Goal: Transaction & Acquisition: Book appointment/travel/reservation

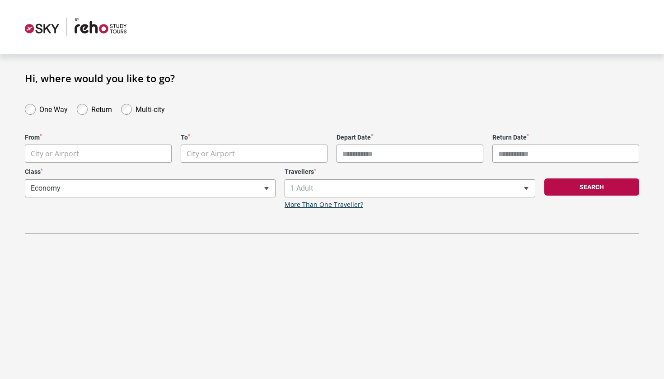
click at [115, 154] on body "**********" at bounding box center [332, 189] width 664 height 379
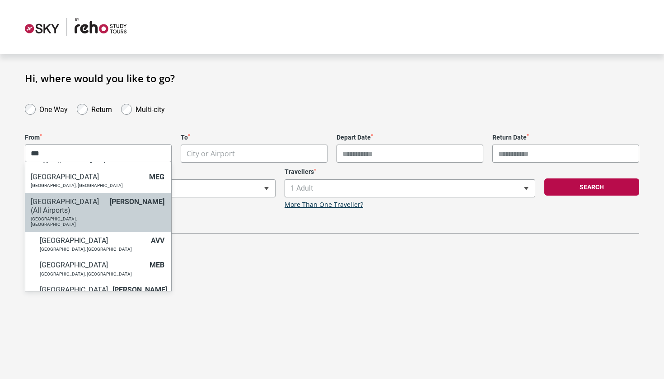
scroll to position [22, 0]
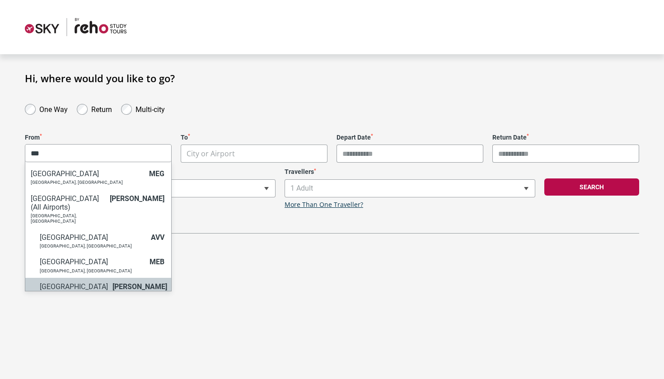
type input "***"
select select "MELA"
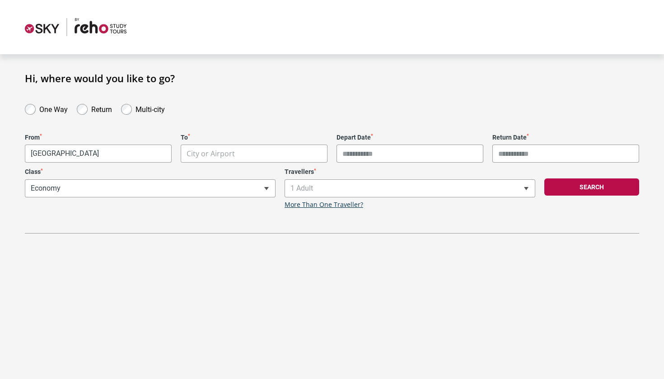
click at [214, 151] on body "**********" at bounding box center [332, 189] width 664 height 379
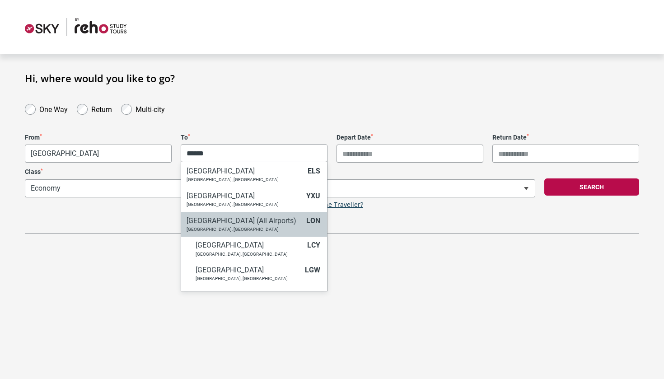
type input "******"
select select "LONC"
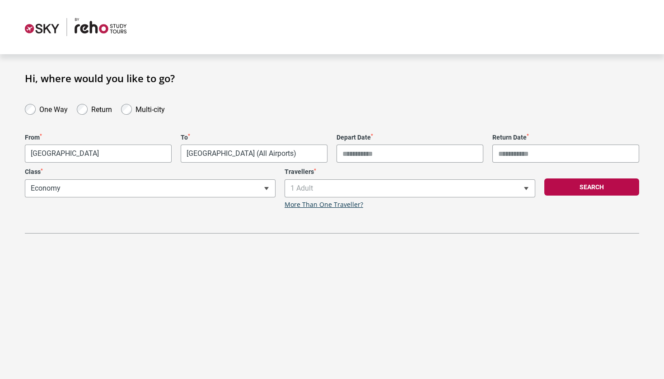
click at [349, 155] on input "Depart Date *" at bounding box center [409, 153] width 147 height 18
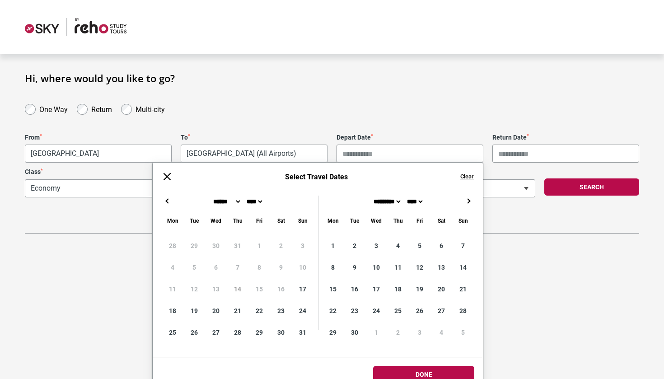
click at [468, 202] on button "→" at bounding box center [468, 200] width 11 height 11
type input "**********"
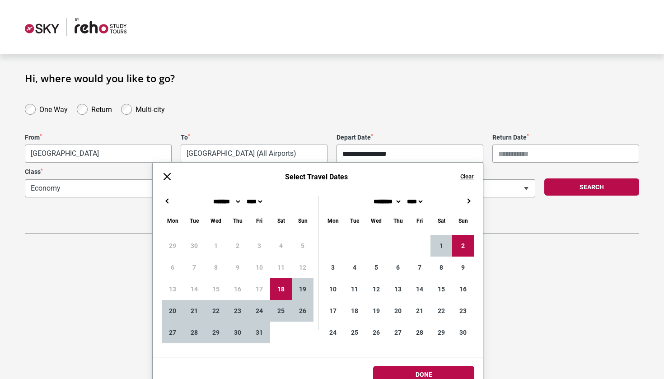
click at [467, 200] on button "→" at bounding box center [468, 200] width 11 height 11
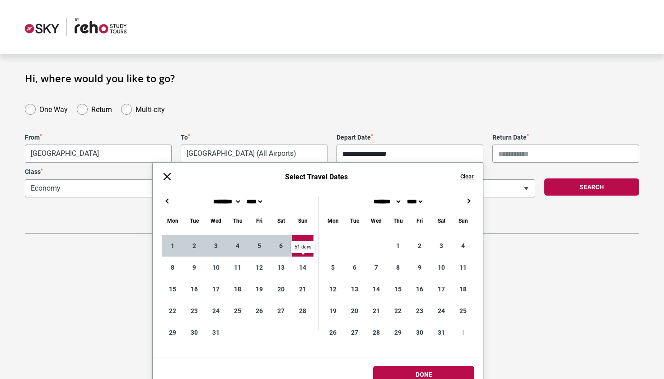
type input "**********"
click at [518, 214] on div "**********" at bounding box center [332, 167] width 614 height 131
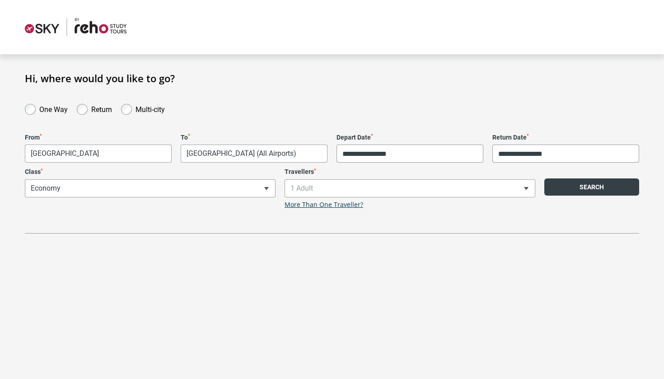
click at [564, 189] on button "Search" at bounding box center [591, 186] width 95 height 17
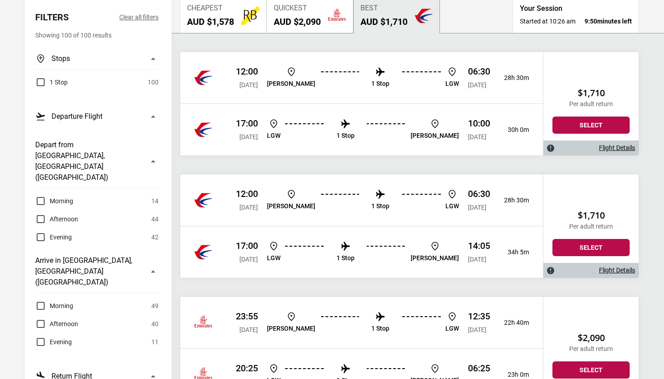
scroll to position [105, 0]
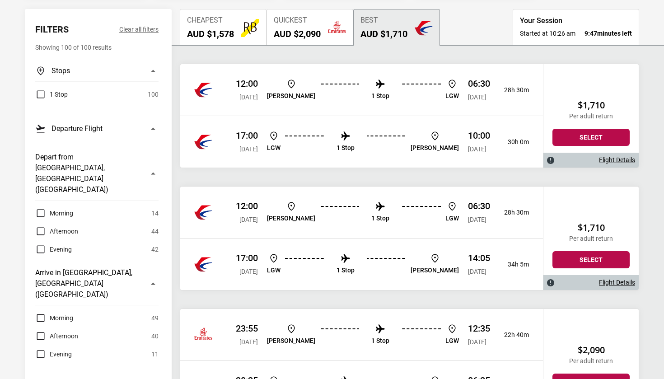
click at [210, 33] on h2 "AUD $1,578" at bounding box center [210, 33] width 47 height 11
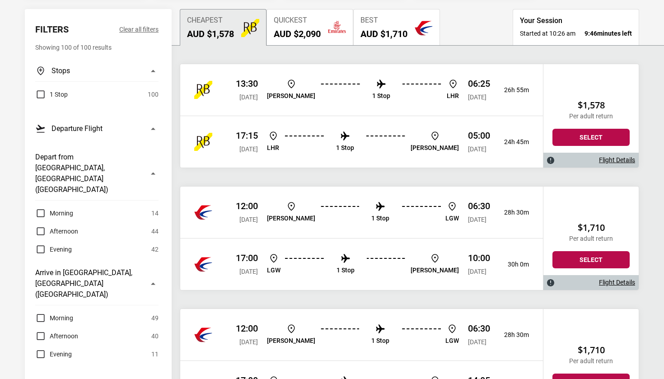
click at [307, 19] on span "Quickest" at bounding box center [297, 20] width 47 height 9
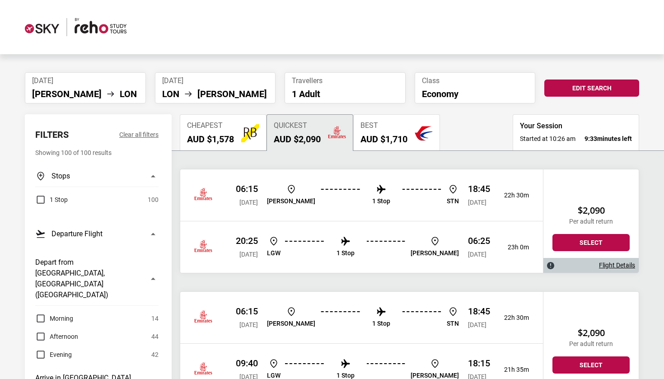
scroll to position [0, 0]
click at [227, 129] on span "Cheapest" at bounding box center [210, 125] width 47 height 9
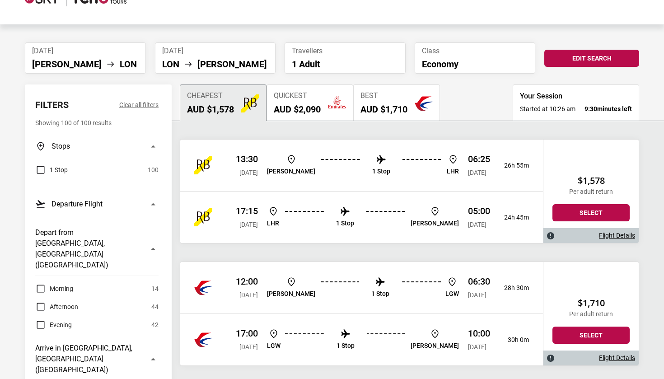
scroll to position [30, 0]
click at [372, 171] on p "1 Stop" at bounding box center [381, 171] width 18 height 8
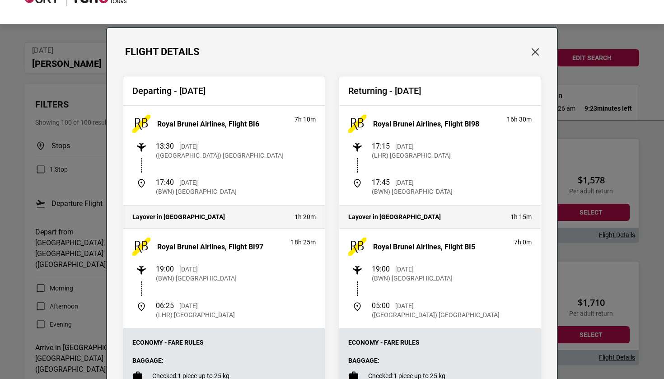
click at [534, 47] on button "Close" at bounding box center [535, 52] width 12 height 12
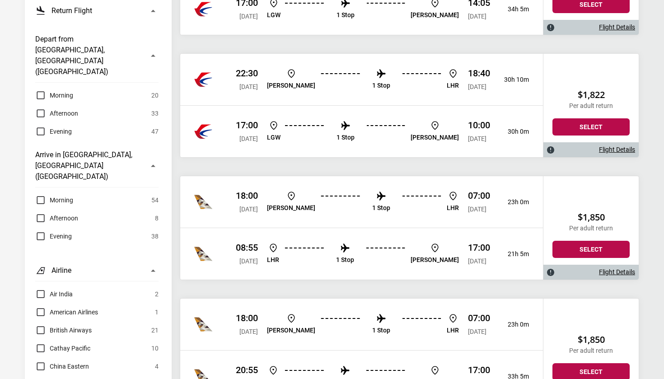
scroll to position [551, 0]
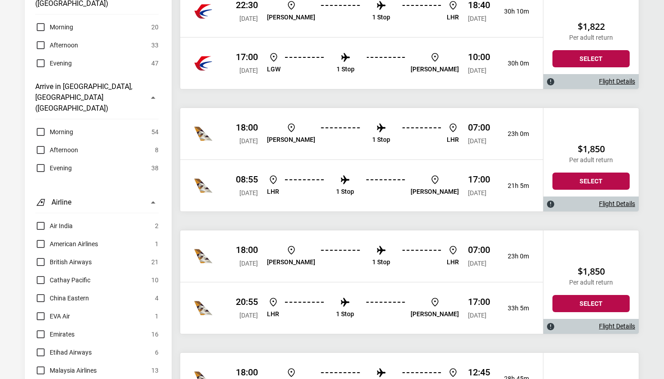
click at [612, 202] on link "Flight Details" at bounding box center [617, 204] width 36 height 8
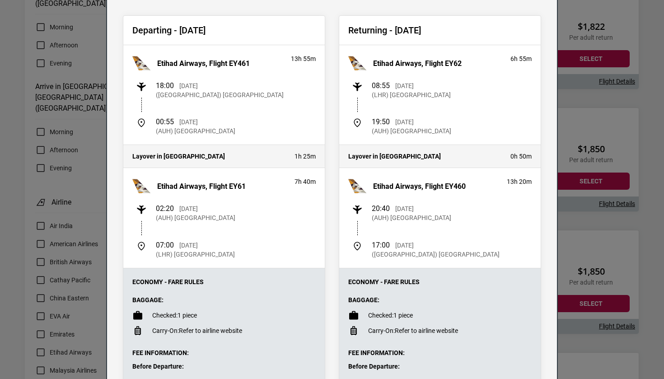
scroll to position [48, 0]
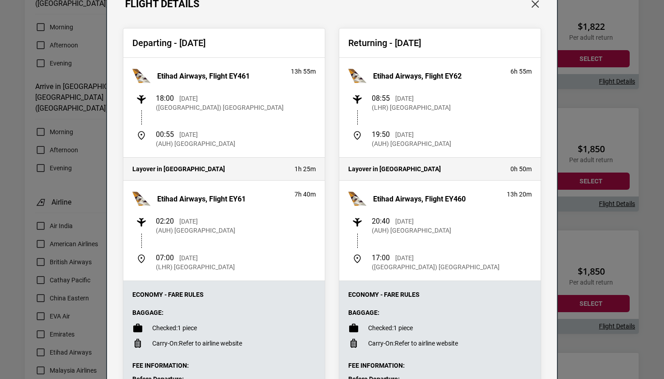
click at [533, 2] on button "Close" at bounding box center [535, 4] width 12 height 12
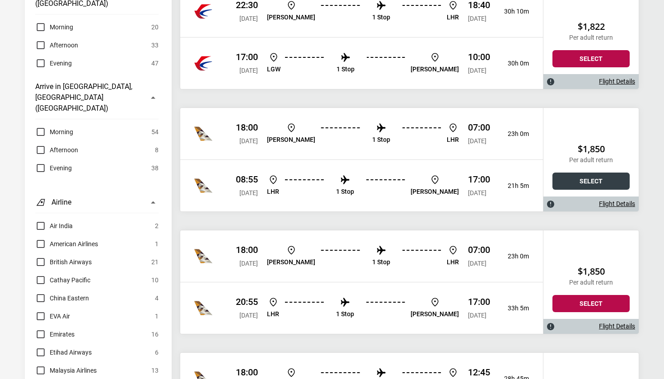
click at [579, 181] on button "Select" at bounding box center [590, 180] width 77 height 17
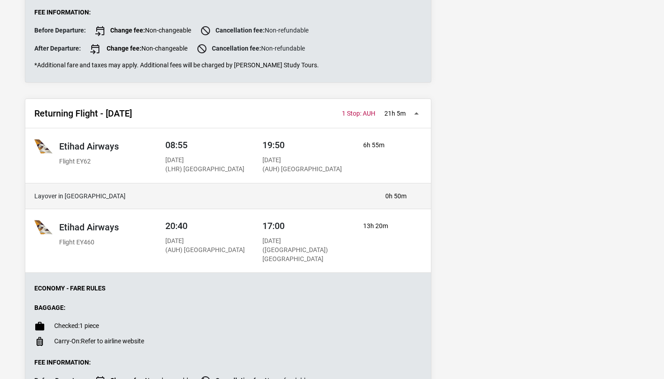
scroll to position [428, 0]
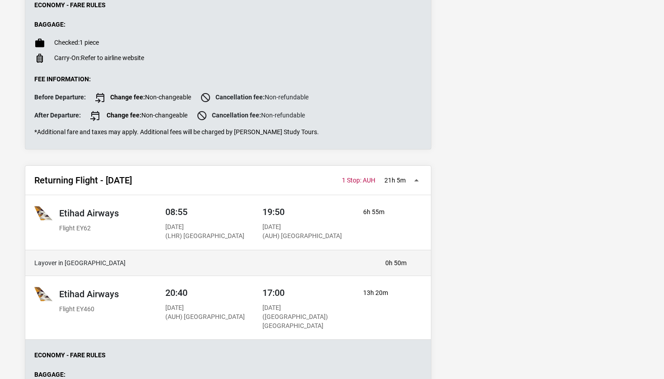
click at [414, 186] on button "Returning Flight - [DATE] 08:55 LHR 1 Stop: AUH 17:00 [PERSON_NAME] 21h 5m 1 St…" at bounding box center [227, 180] width 405 height 29
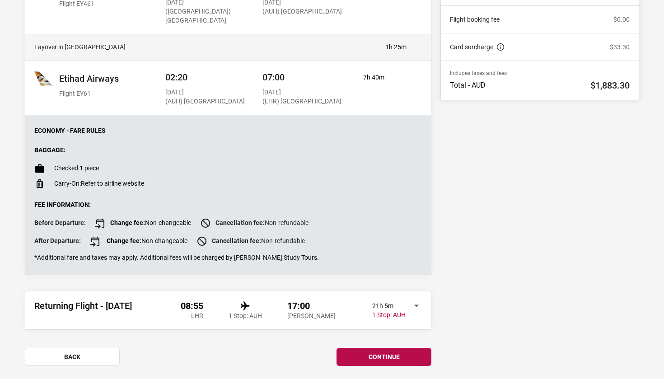
scroll to position [235, 0]
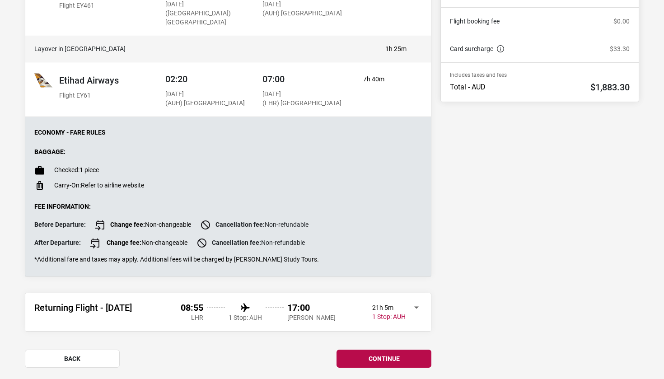
click at [411, 308] on button "Returning Flight - [DATE] 08:55 LHR 1 Stop: AUH 17:00 [PERSON_NAME] 21h 5m 1 St…" at bounding box center [227, 312] width 405 height 38
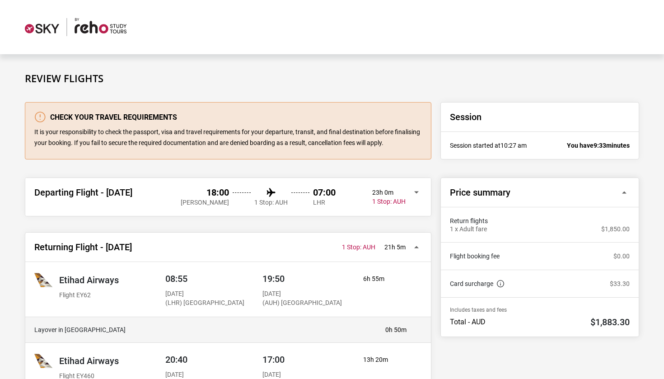
scroll to position [0, 0]
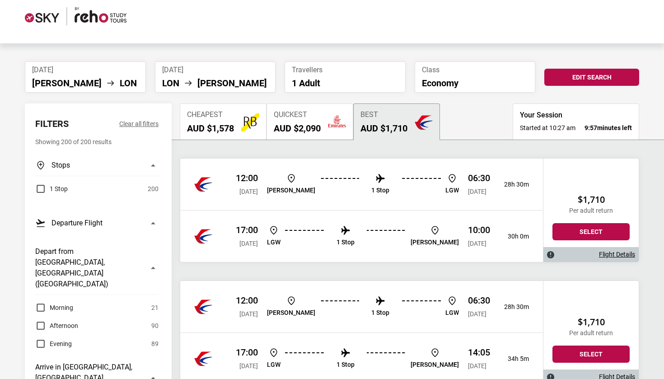
click at [209, 123] on h2 "AUD $1,578" at bounding box center [210, 128] width 47 height 11
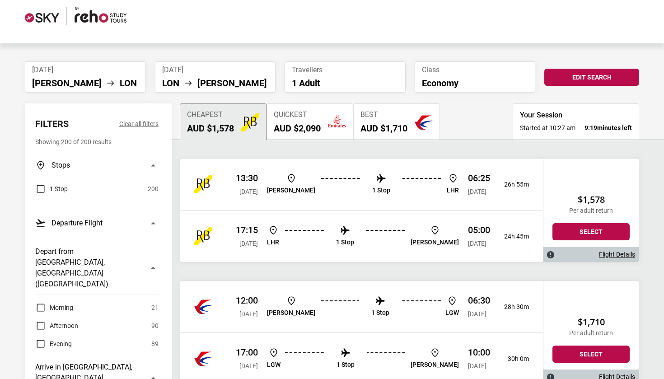
click at [606, 254] on link "Flight Details" at bounding box center [617, 255] width 36 height 8
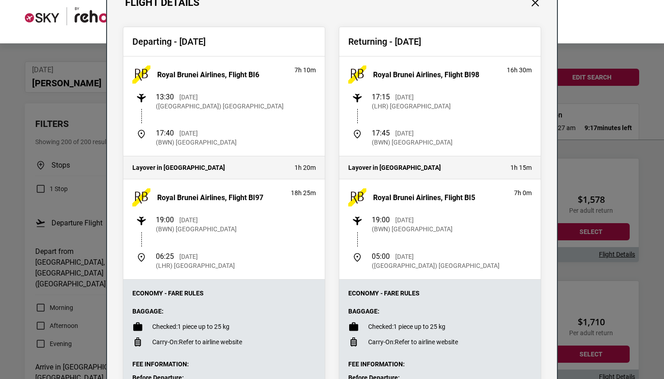
scroll to position [50, 0]
click at [534, 4] on button "Close" at bounding box center [535, 2] width 12 height 12
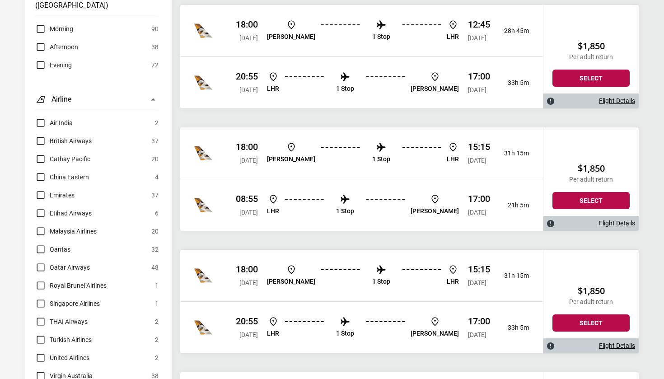
scroll to position [687, 0]
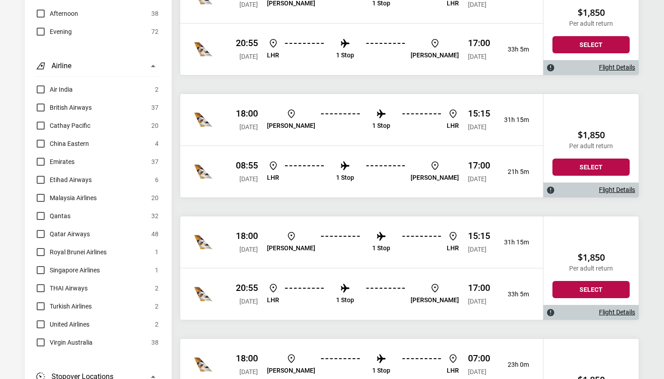
click at [616, 190] on link "Flight Details" at bounding box center [617, 190] width 36 height 8
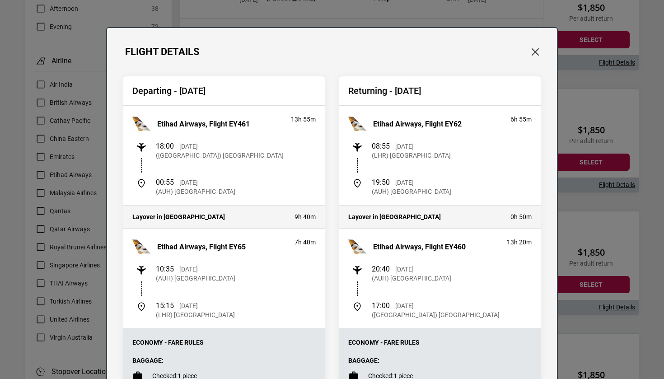
scroll to position [0, 0]
click at [535, 56] on button "Close" at bounding box center [535, 52] width 12 height 12
